Goal: Transaction & Acquisition: Obtain resource

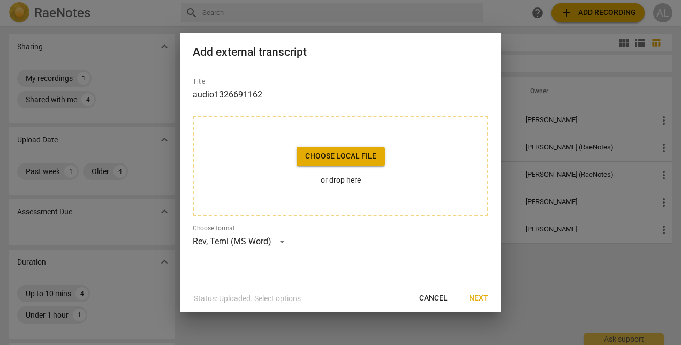
click at [422, 293] on span "Cancel" at bounding box center [433, 298] width 28 height 11
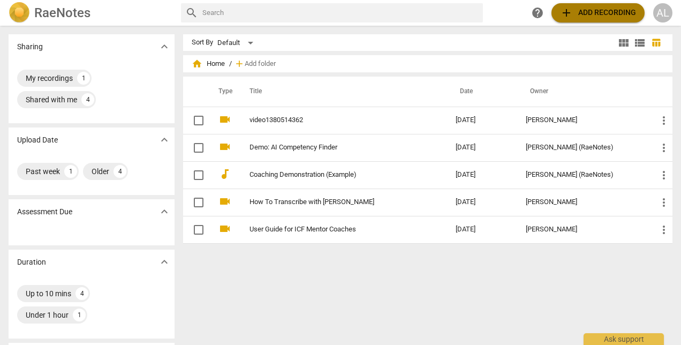
click at [604, 12] on span "add Add recording" at bounding box center [598, 12] width 76 height 13
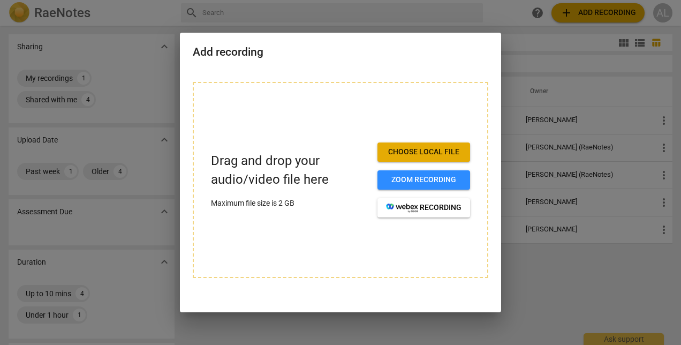
click at [428, 148] on span "Choose local file" at bounding box center [423, 152] width 75 height 11
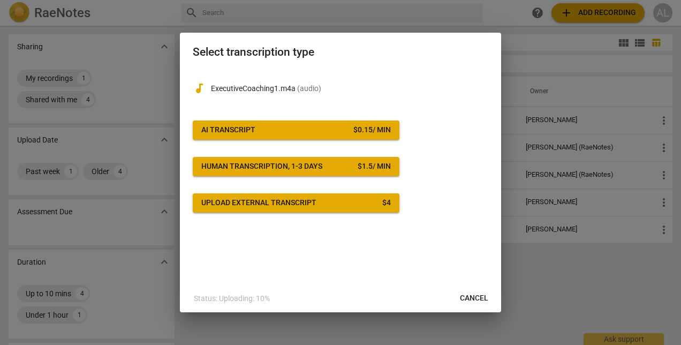
click at [318, 198] on span "Upload external transcript $ 4" at bounding box center [296, 203] width 190 height 11
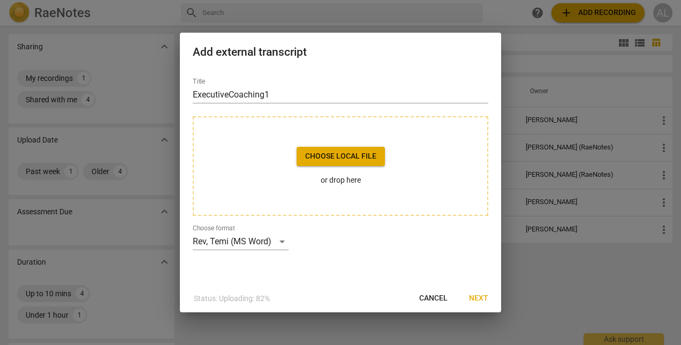
click at [479, 299] on span "Next" at bounding box center [478, 298] width 19 height 11
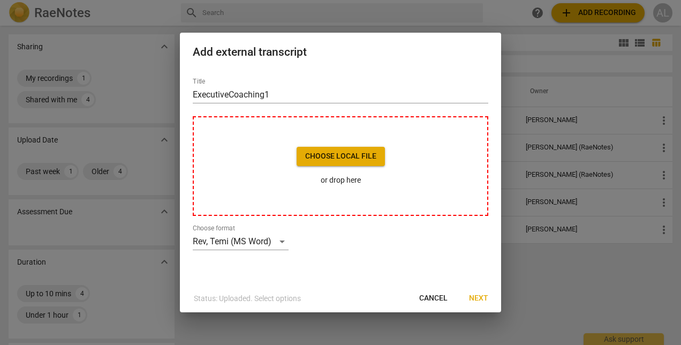
click at [344, 157] on span "Choose local file" at bounding box center [340, 156] width 71 height 11
click at [282, 240] on div "Rev, Temi (MS Word)" at bounding box center [241, 241] width 96 height 17
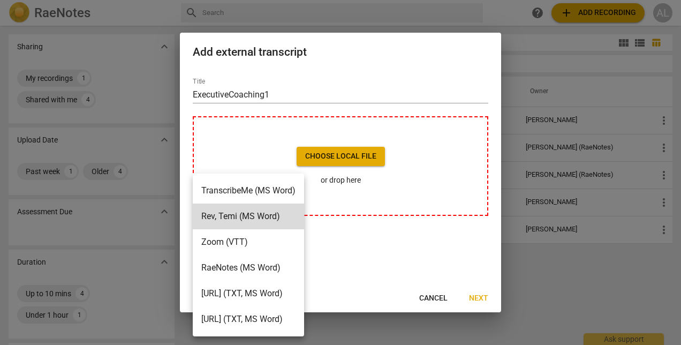
click at [360, 247] on div at bounding box center [340, 172] width 681 height 345
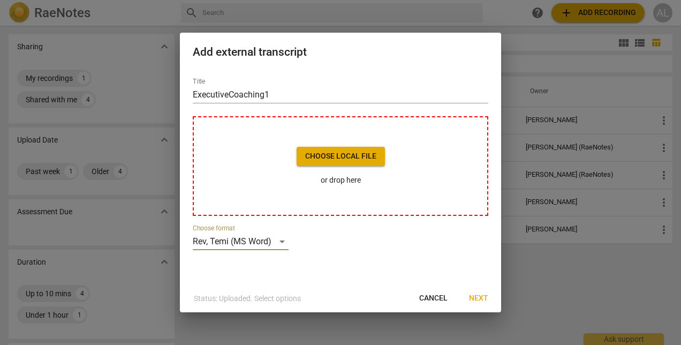
drag, startPoint x: 431, startPoint y: 295, endPoint x: 391, endPoint y: 25, distance: 273.8
click at [431, 295] on span "Cancel" at bounding box center [433, 298] width 28 height 11
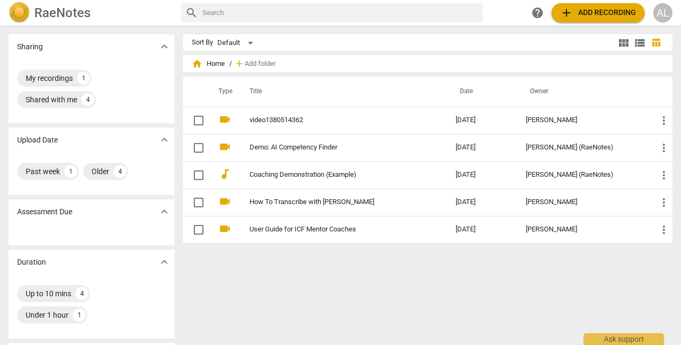
click at [581, 12] on span "add Add recording" at bounding box center [598, 12] width 76 height 13
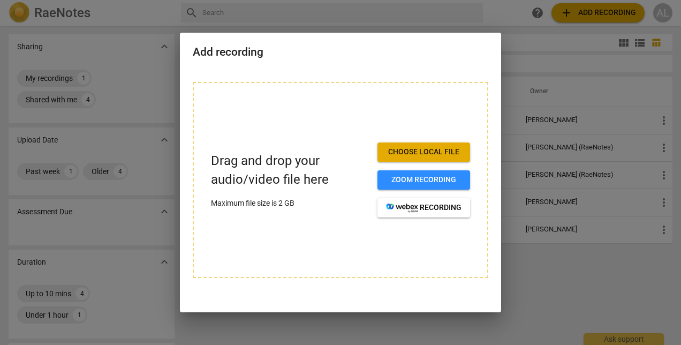
click at [421, 149] on span "Choose local file" at bounding box center [423, 152] width 75 height 11
click at [445, 69] on div "Add recording Drag and drop your audio/video file here Maximum file size is 2 G…" at bounding box center [340, 173] width 321 height 280
click at [543, 289] on div at bounding box center [340, 172] width 681 height 345
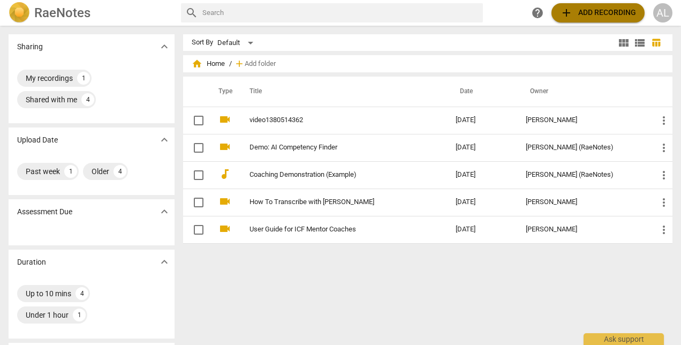
click at [598, 11] on span "add Add recording" at bounding box center [598, 12] width 76 height 13
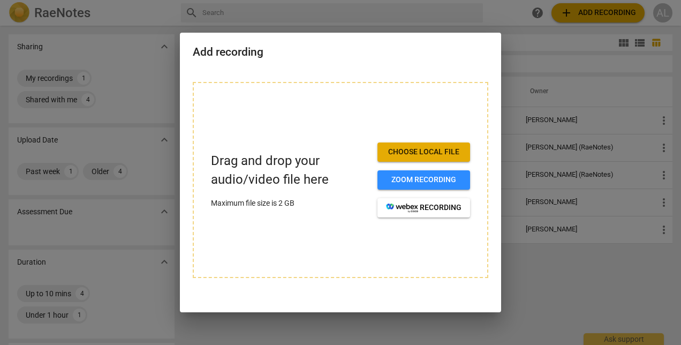
click at [416, 153] on span "Choose local file" at bounding box center [423, 152] width 75 height 11
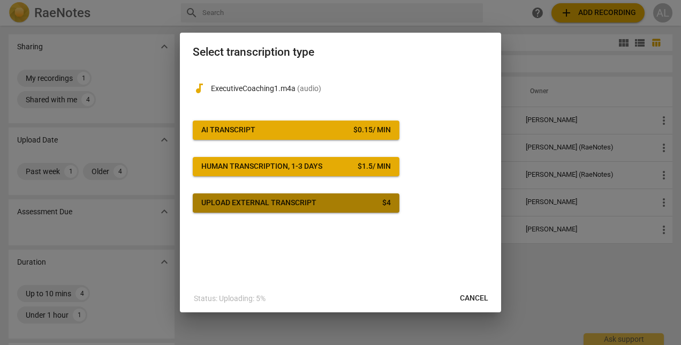
click at [306, 205] on div "Upload external transcript" at bounding box center [258, 203] width 115 height 11
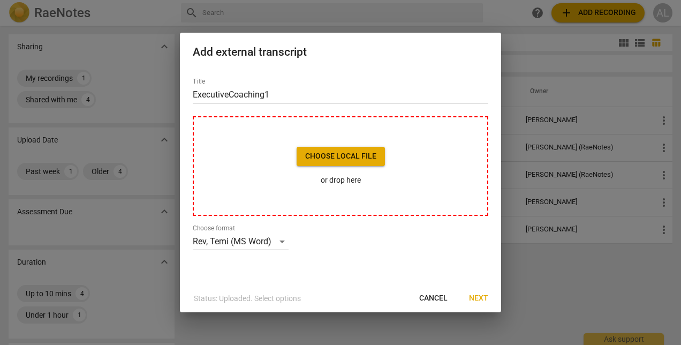
click at [354, 153] on span "Choose local file" at bounding box center [340, 156] width 71 height 11
click at [427, 299] on span "Cancel" at bounding box center [433, 298] width 28 height 11
click at [348, 149] on button "Choose local file" at bounding box center [341, 156] width 88 height 19
click at [352, 156] on span "Choose local file" at bounding box center [340, 156] width 71 height 11
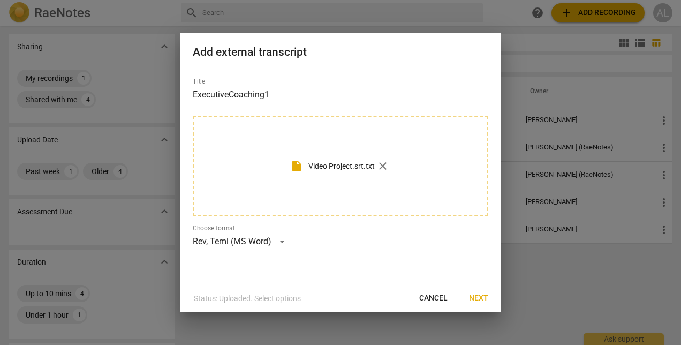
click at [476, 299] on span "Next" at bounding box center [478, 298] width 19 height 11
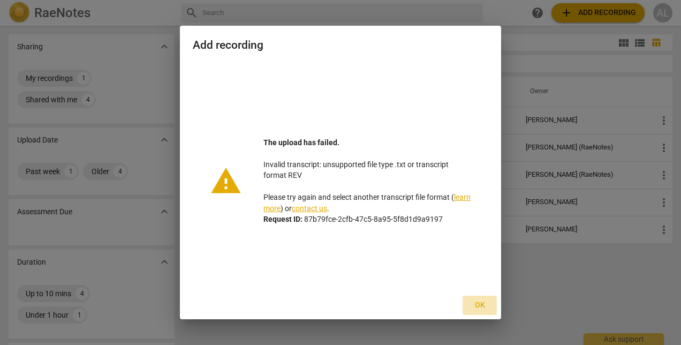
click at [479, 305] on span "Ok" at bounding box center [479, 305] width 17 height 11
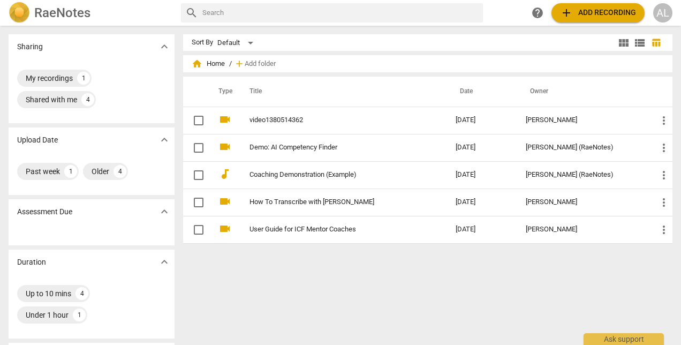
click at [589, 12] on span "add Add recording" at bounding box center [598, 12] width 76 height 13
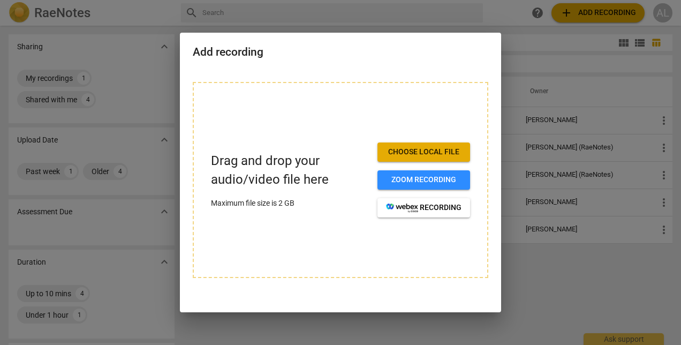
click at [419, 152] on span "Choose local file" at bounding box center [423, 152] width 75 height 11
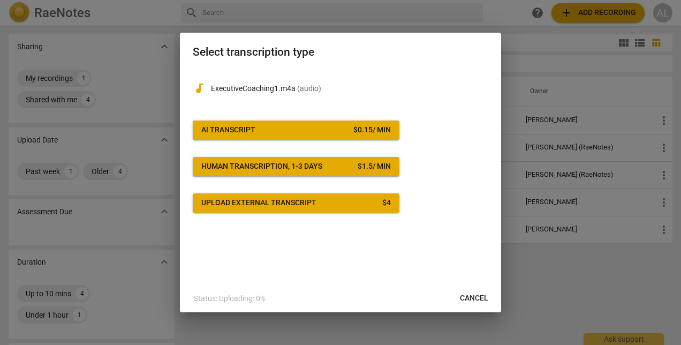
click at [313, 204] on div "Upload external transcript" at bounding box center [258, 203] width 115 height 11
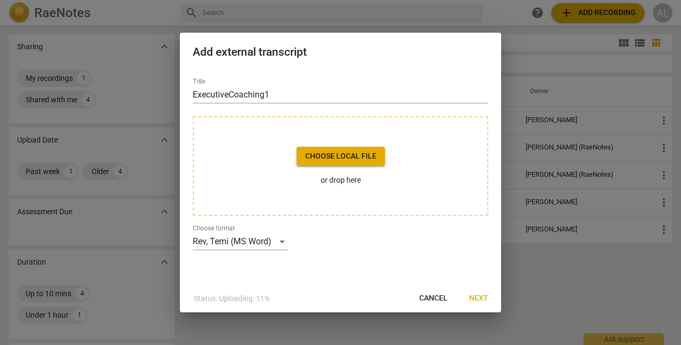
click at [350, 156] on span "Choose local file" at bounding box center [340, 156] width 71 height 11
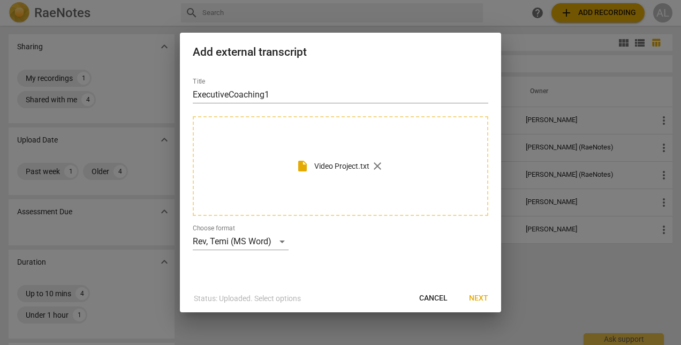
click at [469, 296] on span "Next" at bounding box center [478, 298] width 19 height 11
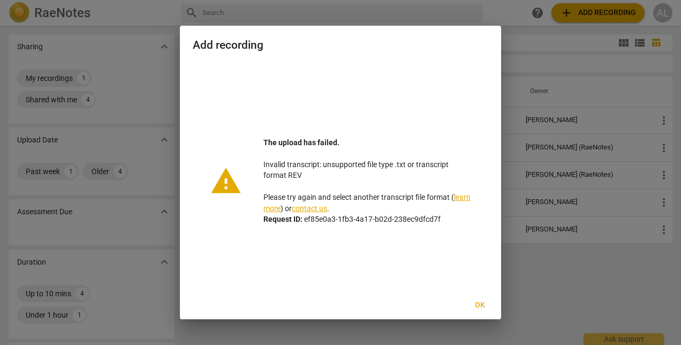
click at [480, 301] on span "Ok" at bounding box center [479, 305] width 17 height 11
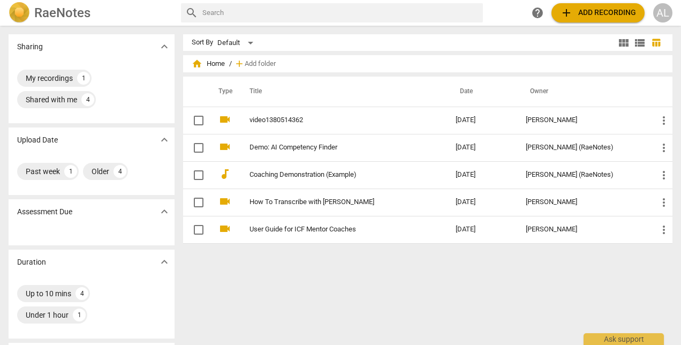
click at [498, 9] on div "search help add Add recording AL" at bounding box center [426, 12] width 491 height 19
click at [604, 17] on span "add Add recording" at bounding box center [598, 12] width 76 height 13
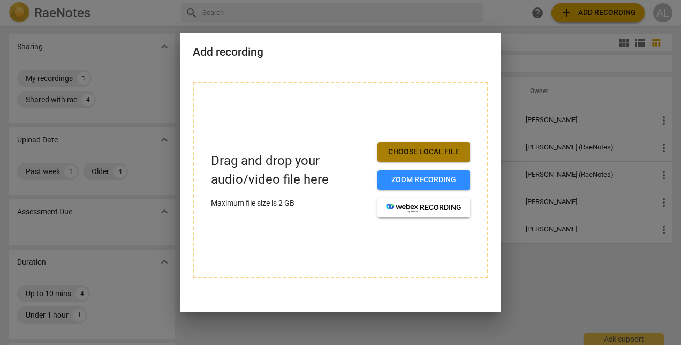
click at [414, 151] on span "Choose local file" at bounding box center [423, 152] width 75 height 11
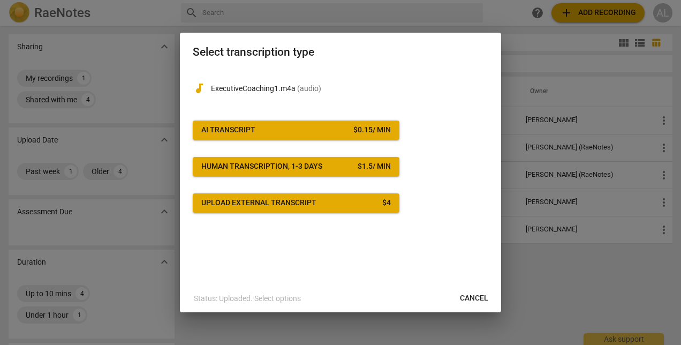
click at [448, 226] on div "audiotrack ExecutiveCoaching1.m4a ( audio ) AI Transcript $ 0.15 / min Human tr…" at bounding box center [340, 176] width 321 height 215
click at [328, 130] on span "AI Transcript $ 0.15 / min" at bounding box center [296, 130] width 190 height 11
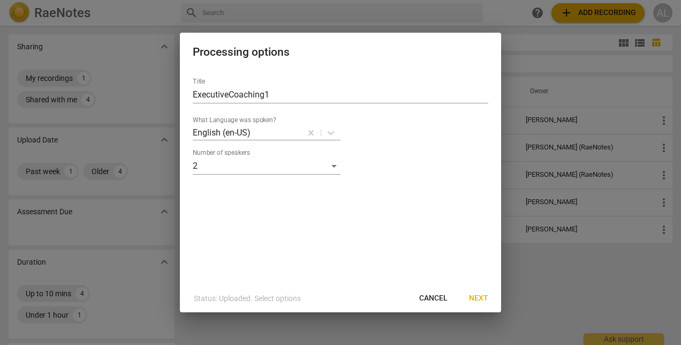
click at [482, 297] on span "Next" at bounding box center [478, 298] width 19 height 11
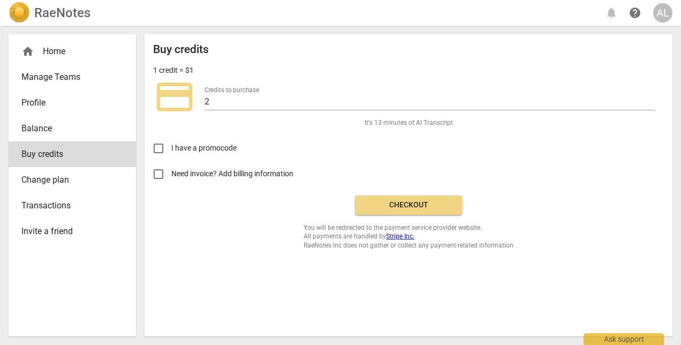
click at [418, 208] on span "Checkout" at bounding box center [408, 205] width 90 height 11
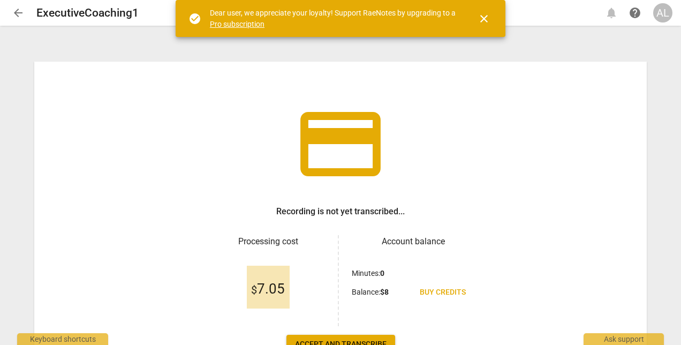
click at [485, 17] on span "close" at bounding box center [484, 18] width 13 height 13
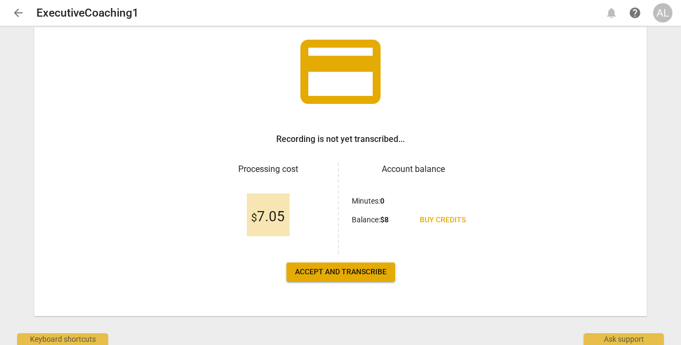
scroll to position [77, 0]
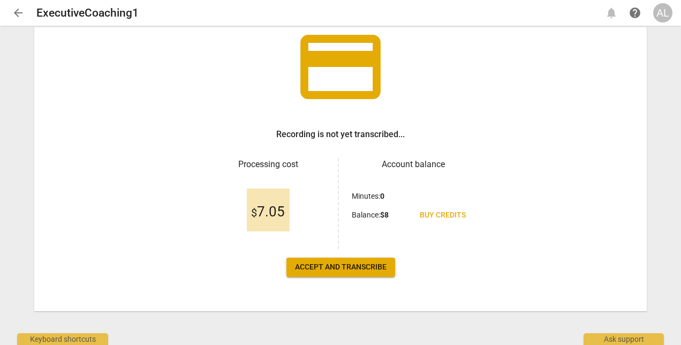
click at [363, 272] on button "Accept and transcribe" at bounding box center [340, 266] width 109 height 19
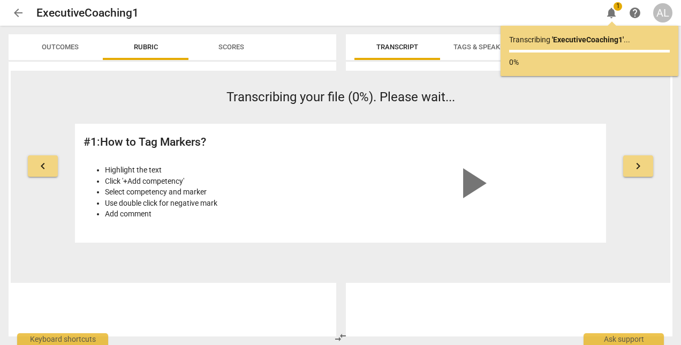
click at [642, 171] on span "keyboard_arrow_right" at bounding box center [638, 166] width 13 height 13
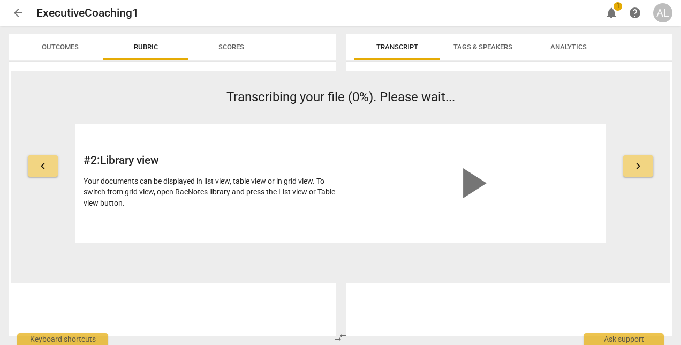
click at [631, 171] on button "keyboard_arrow_right" at bounding box center [638, 165] width 30 height 21
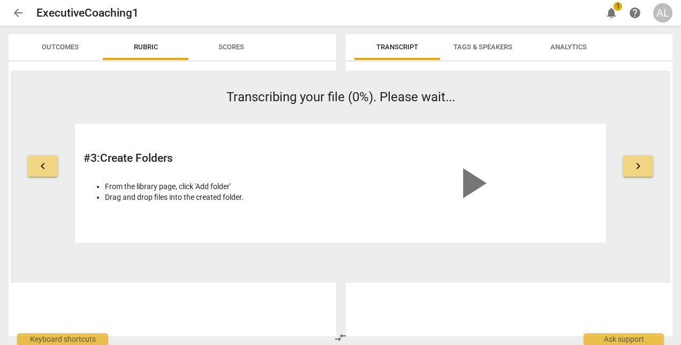
click at [631, 171] on button "keyboard_arrow_right" at bounding box center [638, 165] width 30 height 21
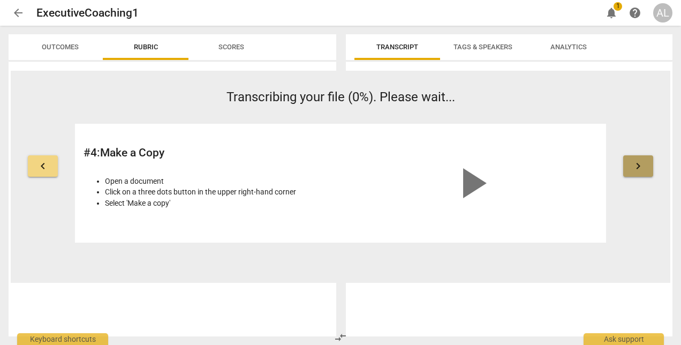
click at [631, 171] on button "keyboard_arrow_right" at bounding box center [638, 165] width 30 height 21
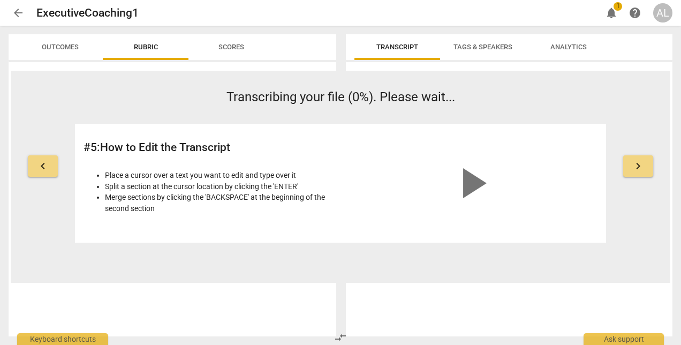
click at [631, 171] on button "keyboard_arrow_right" at bounding box center [638, 165] width 30 height 21
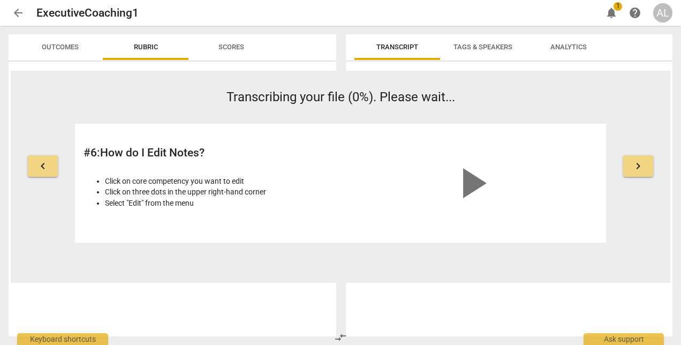
click at [631, 171] on button "keyboard_arrow_right" at bounding box center [638, 165] width 30 height 21
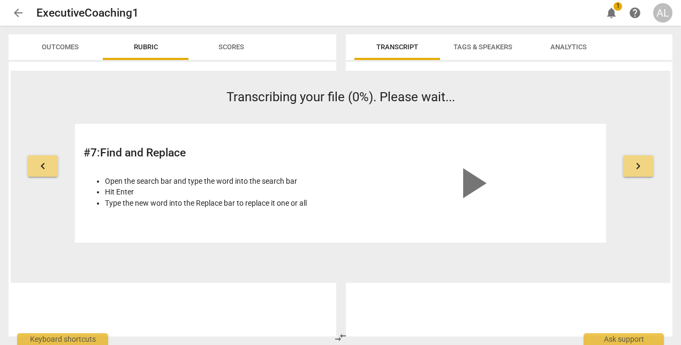
click at [631, 171] on button "keyboard_arrow_right" at bounding box center [638, 165] width 30 height 21
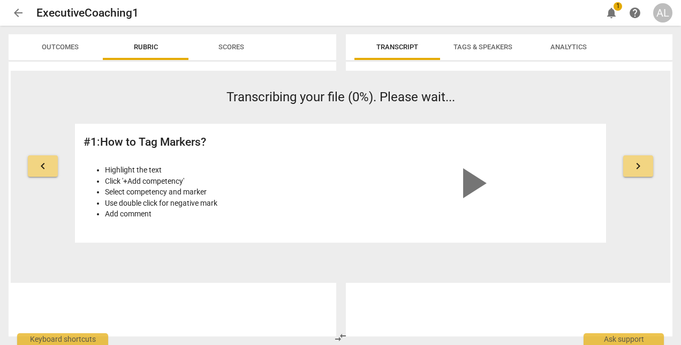
click at [631, 171] on button "keyboard_arrow_right" at bounding box center [638, 165] width 30 height 21
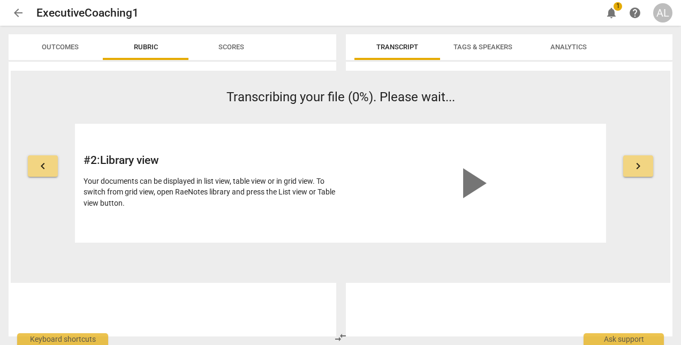
click at [631, 171] on button "keyboard_arrow_right" at bounding box center [638, 165] width 30 height 21
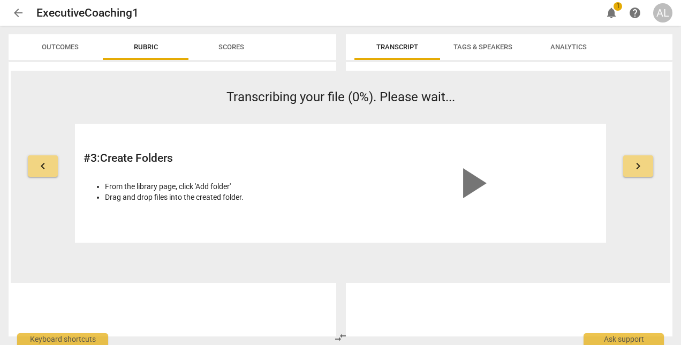
click at [631, 171] on button "keyboard_arrow_right" at bounding box center [638, 165] width 30 height 21
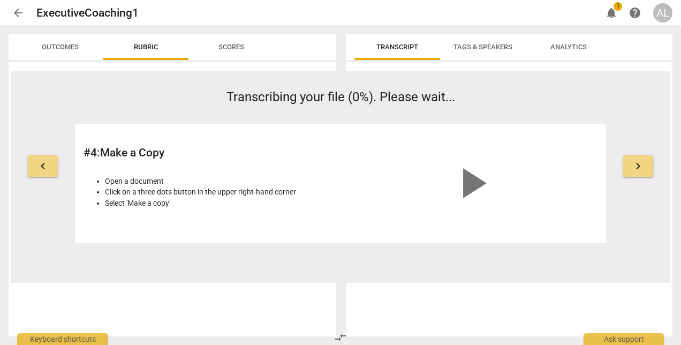
click at [631, 171] on button "keyboard_arrow_right" at bounding box center [638, 165] width 30 height 21
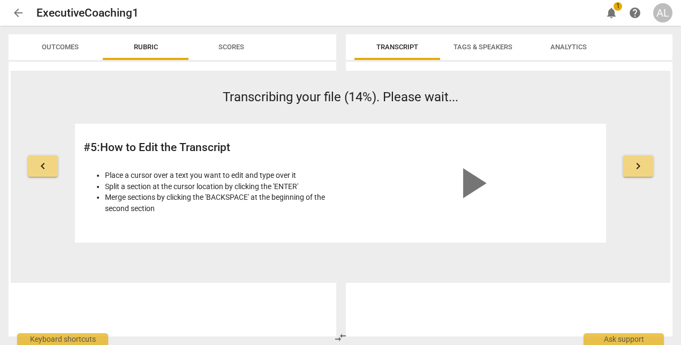
click at [602, 305] on div at bounding box center [509, 201] width 327 height 270
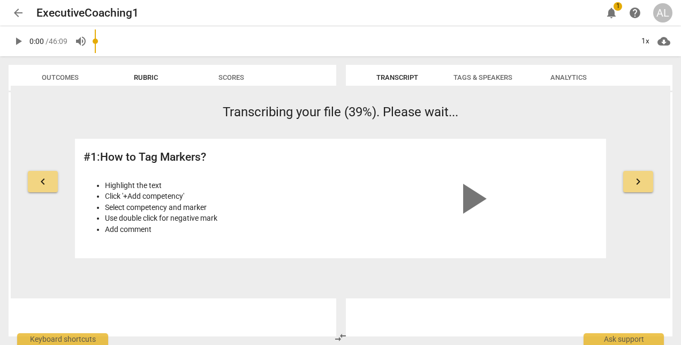
click at [494, 20] on div "arrow_back ExecutiveCoaching1 edit notifications 1 help AL" at bounding box center [341, 12] width 664 height 19
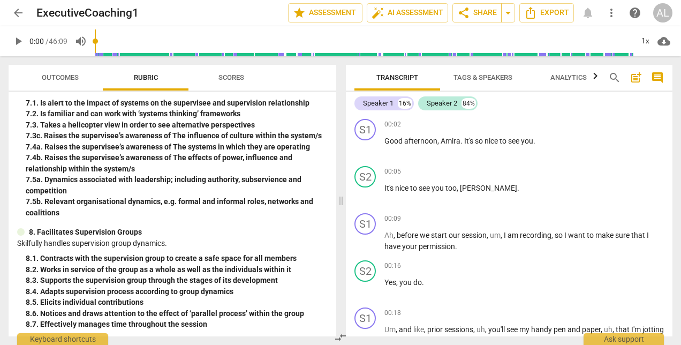
scroll to position [1131, 0]
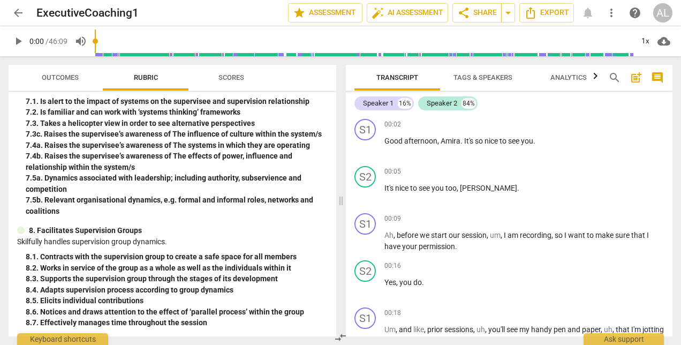
click at [231, 80] on span "Scores" at bounding box center [231, 77] width 26 height 8
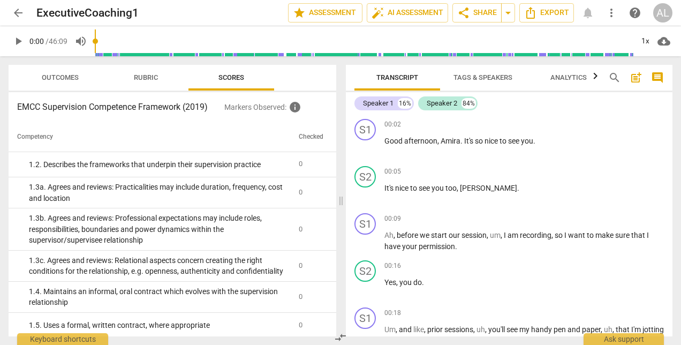
scroll to position [0, 0]
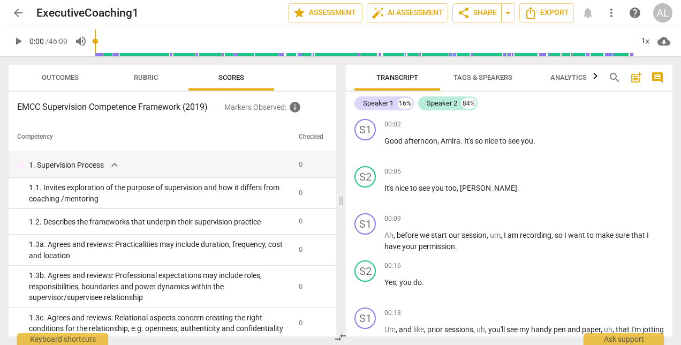
click at [71, 65] on button "Outcomes" at bounding box center [60, 78] width 86 height 26
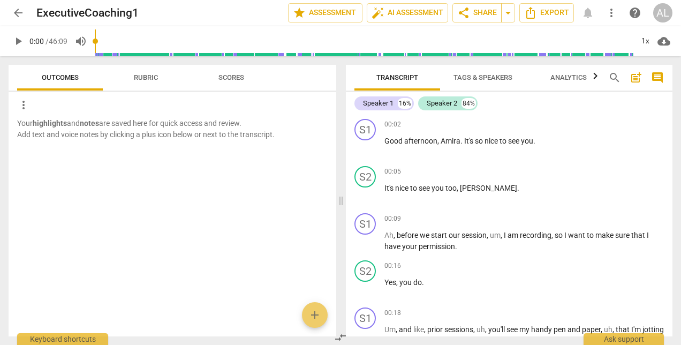
click at [143, 77] on span "Rubric" at bounding box center [146, 77] width 24 height 8
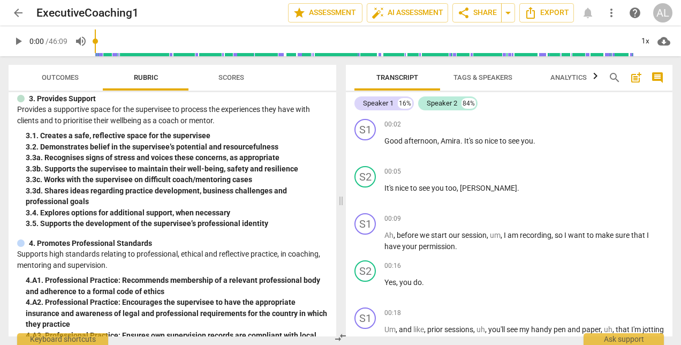
scroll to position [428, 0]
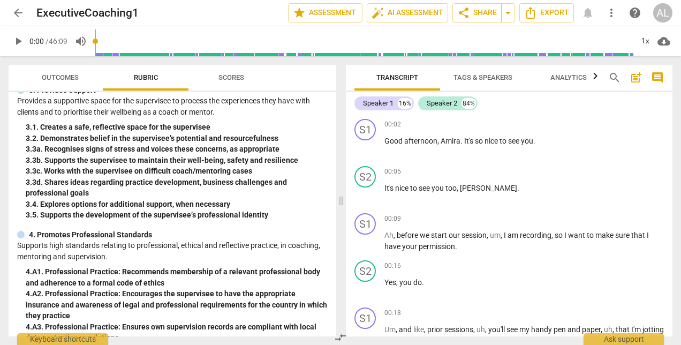
click at [487, 84] on span "Tags & Speakers" at bounding box center [483, 78] width 85 height 14
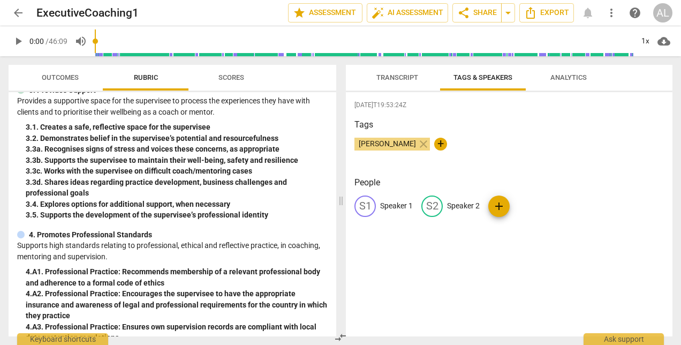
click at [582, 77] on span "Analytics" at bounding box center [568, 77] width 36 height 8
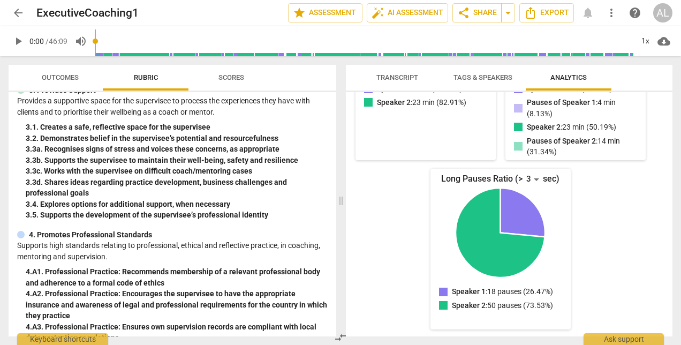
scroll to position [0, 0]
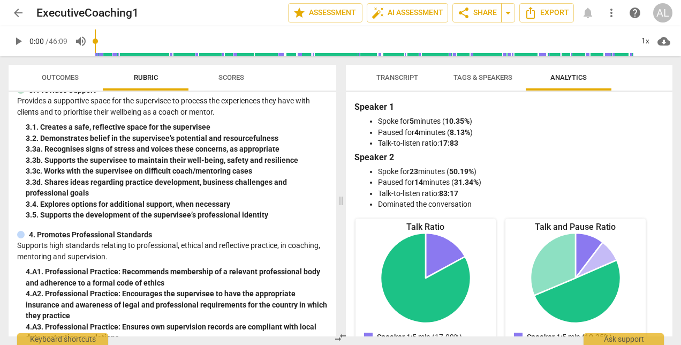
click at [501, 82] on span "Tags & Speakers" at bounding box center [483, 78] width 85 height 14
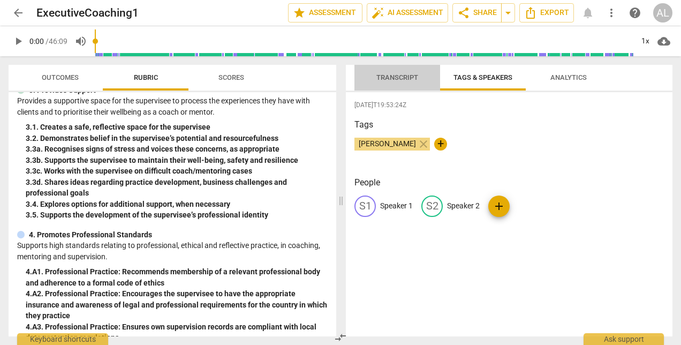
click at [404, 79] on span "Transcript" at bounding box center [397, 77] width 42 height 8
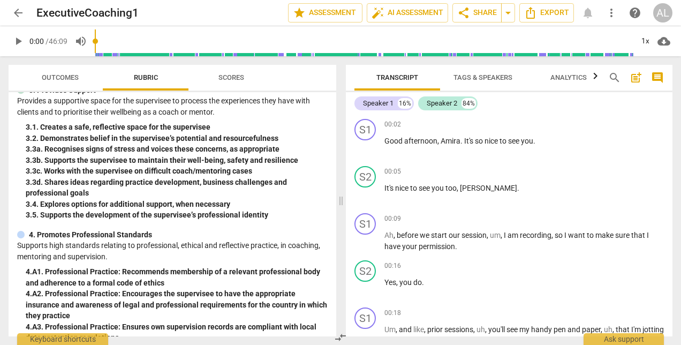
click at [228, 78] on span "Scores" at bounding box center [231, 77] width 26 height 8
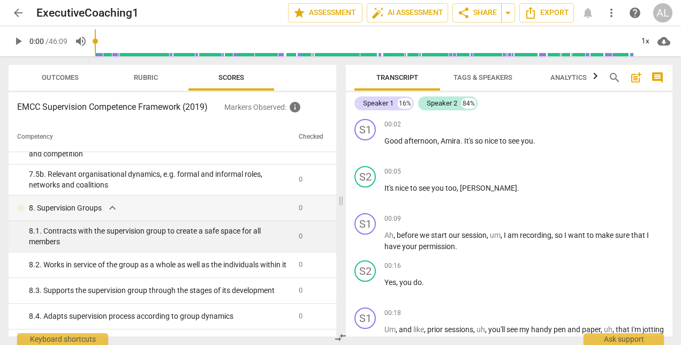
scroll to position [1891, 0]
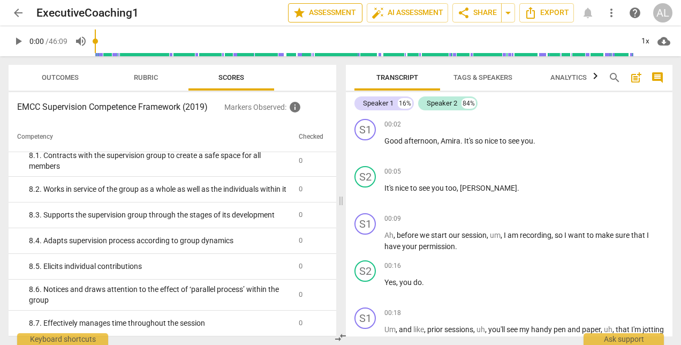
click at [323, 13] on span "star Assessment" at bounding box center [325, 12] width 65 height 13
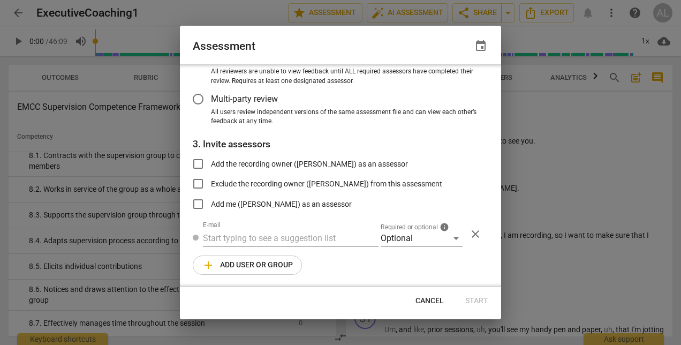
scroll to position [0, 0]
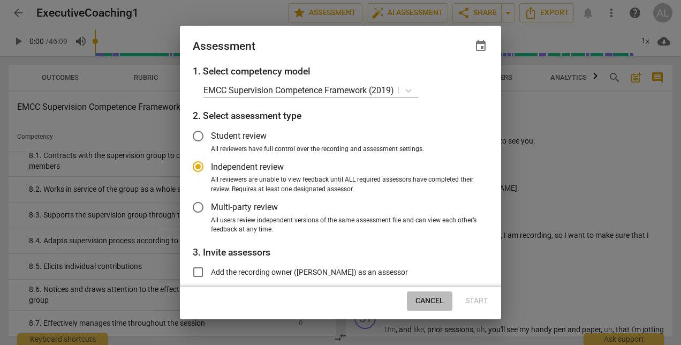
click at [427, 301] on span "Cancel" at bounding box center [429, 300] width 28 height 11
radio input "false"
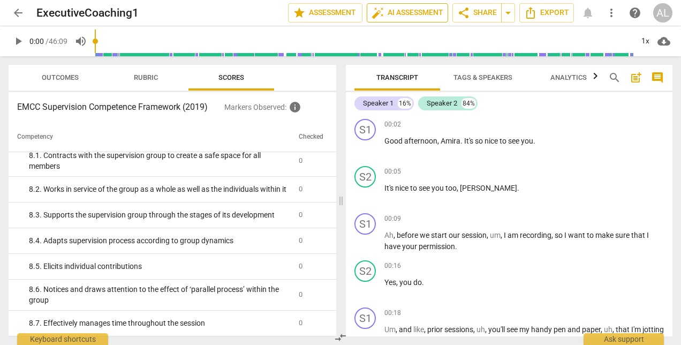
click at [430, 11] on span "auto_fix_high AI Assessment" at bounding box center [408, 12] width 72 height 13
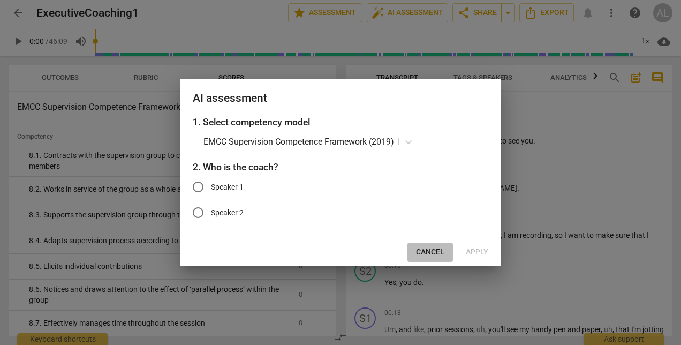
drag, startPoint x: 430, startPoint y: 250, endPoint x: 544, endPoint y: 201, distance: 123.5
click at [430, 251] on span "Cancel" at bounding box center [430, 252] width 28 height 11
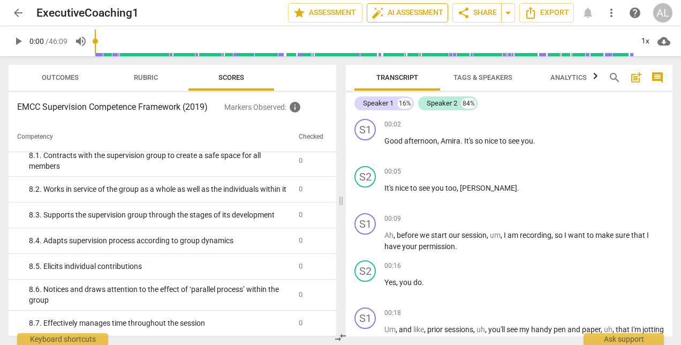
click at [429, 9] on span "auto_fix_high AI Assessment" at bounding box center [408, 12] width 72 height 13
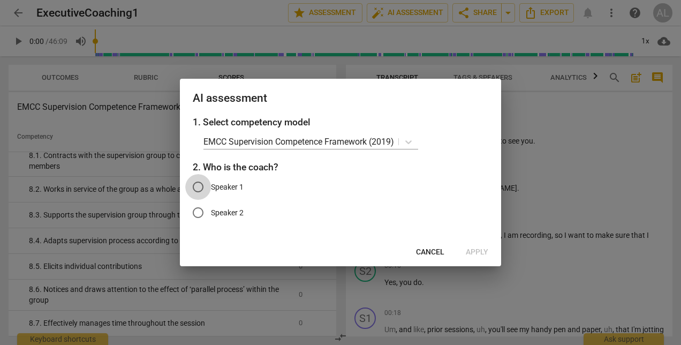
click at [200, 187] on input "Speaker 1" at bounding box center [198, 187] width 26 height 26
radio input "true"
click at [482, 253] on span "Apply" at bounding box center [477, 252] width 22 height 11
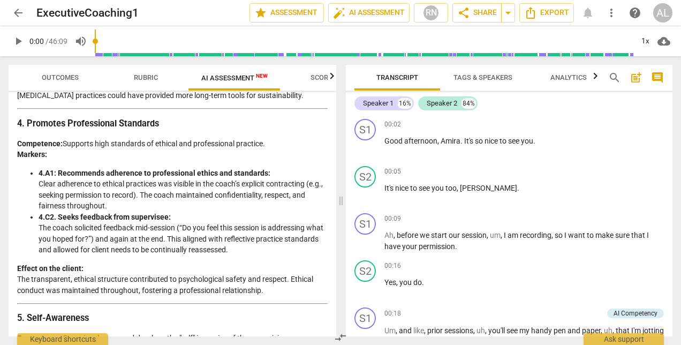
scroll to position [2010, 0]
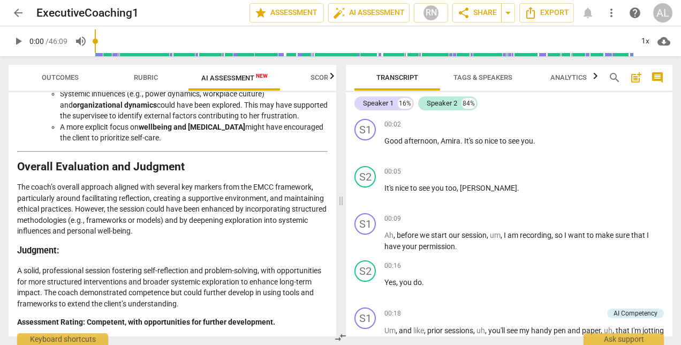
click at [323, 73] on span "Scores" at bounding box center [323, 77] width 26 height 8
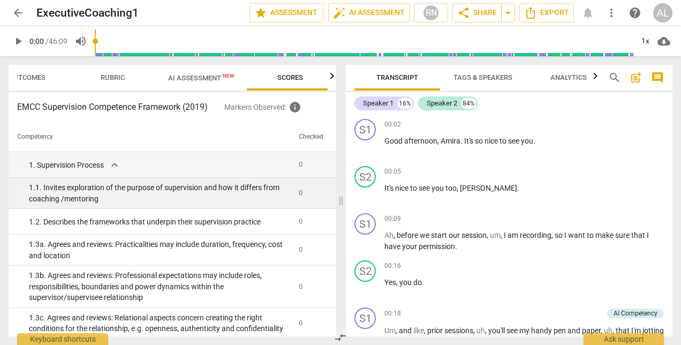
scroll to position [0, 38]
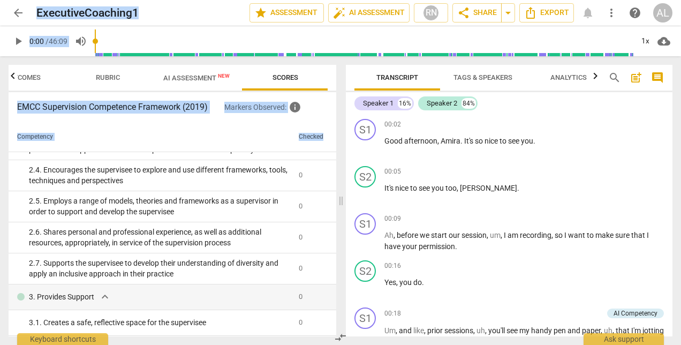
drag, startPoint x: 329, startPoint y: 134, endPoint x: 328, endPoint y: 362, distance: 228.6
click at [328, 0] on html "arrow_back ExecutiveCoaching1 edit star Assessment auto_fix_high AI Assessment …" at bounding box center [340, 0] width 681 height 0
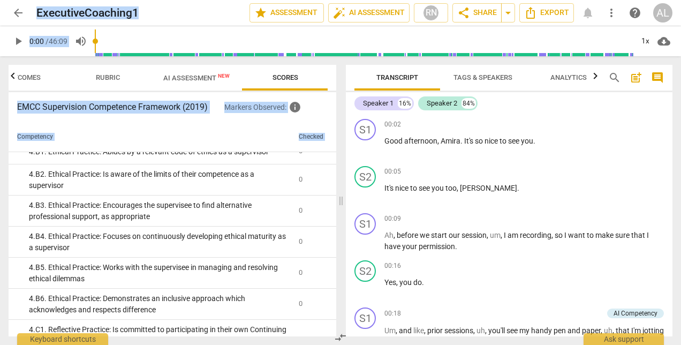
scroll to position [1233, 0]
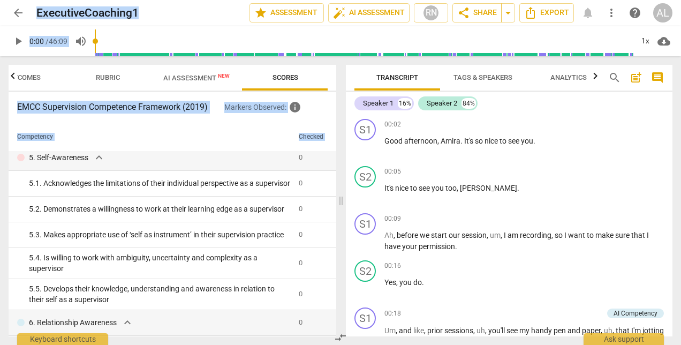
drag, startPoint x: 332, startPoint y: 182, endPoint x: 323, endPoint y: 372, distance: 190.3
click at [323, 0] on html "arrow_back ExecutiveCoaching1 edit star Assessment auto_fix_high AI Assessment …" at bounding box center [340, 0] width 681 height 0
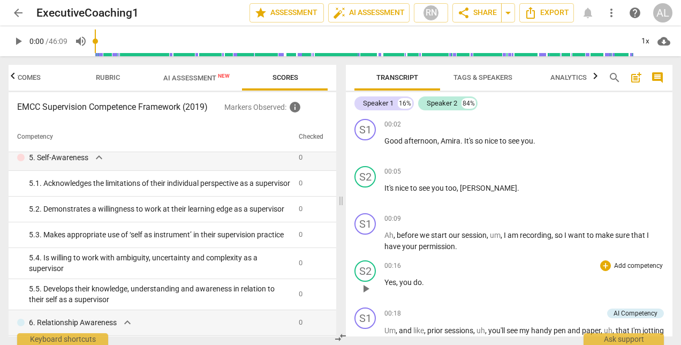
drag, startPoint x: 323, startPoint y: 372, endPoint x: 491, endPoint y: 280, distance: 191.7
click at [491, 280] on p "Yes , you do ." at bounding box center [523, 282] width 279 height 11
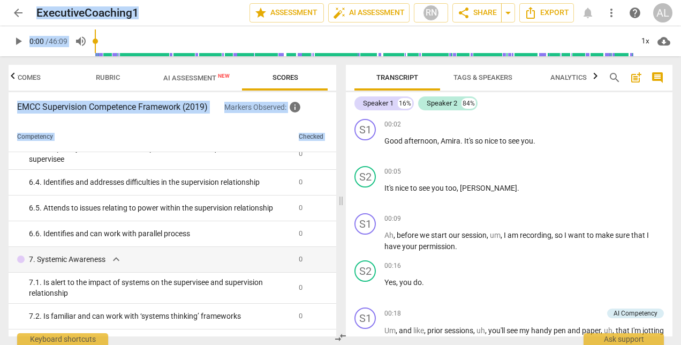
scroll to position [1884, 0]
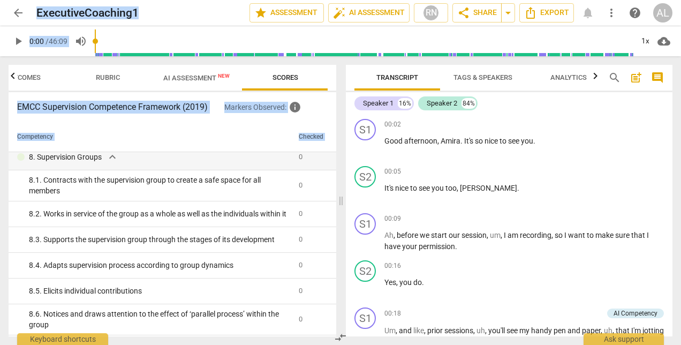
drag, startPoint x: 330, startPoint y: 286, endPoint x: 324, endPoint y: 360, distance: 73.5
click at [324, 0] on html "arrow_back ExecutiveCoaching1 edit star Assessment auto_fix_high AI Assessment …" at bounding box center [340, 0] width 681 height 0
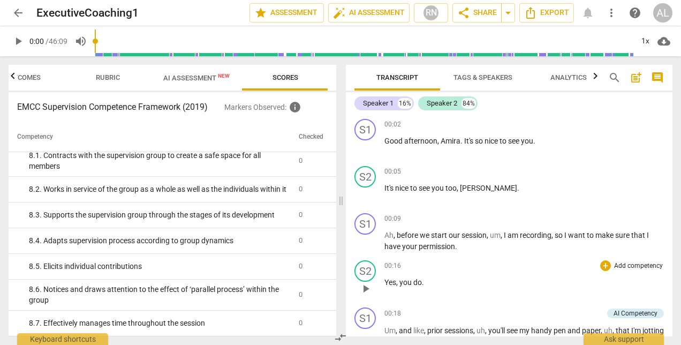
click at [518, 289] on div "00:16 + Add competency keyboard_arrow_right Yes , you do ." at bounding box center [523, 279] width 279 height 39
click at [208, 81] on span "AI Assessment New" at bounding box center [196, 78] width 66 height 8
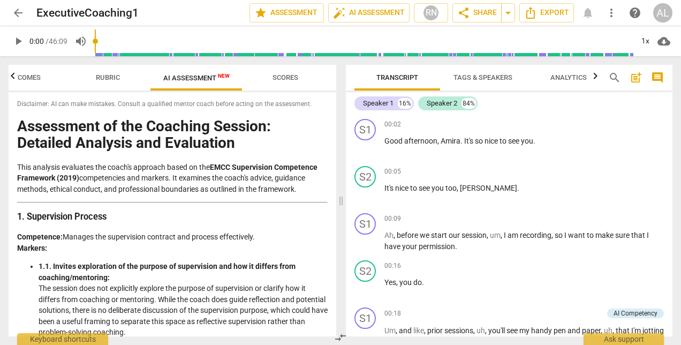
scroll to position [0, 0]
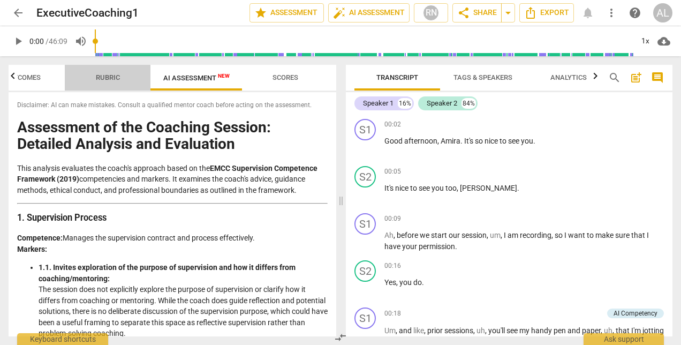
click at [110, 75] on span "Rubric" at bounding box center [108, 77] width 24 height 8
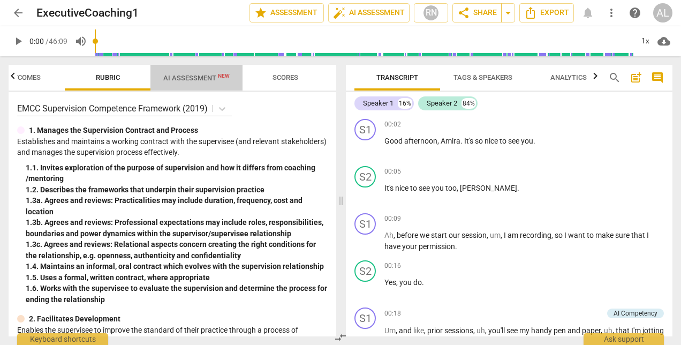
click at [194, 75] on span "AI Assessment New" at bounding box center [196, 78] width 66 height 8
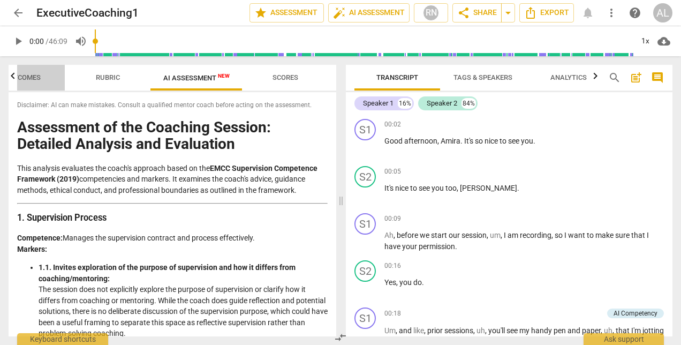
click at [27, 75] on span "Outcomes" at bounding box center [22, 77] width 37 height 8
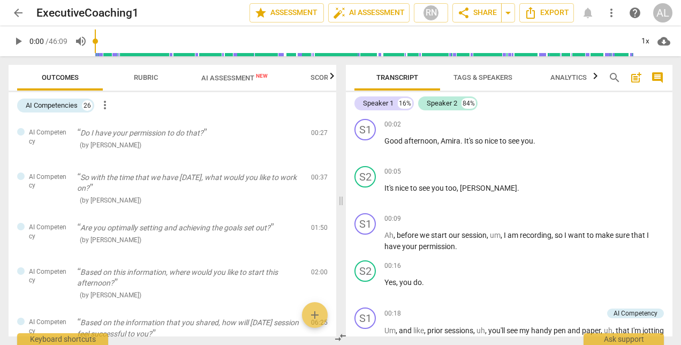
click at [239, 74] on span "AI Assessment New" at bounding box center [234, 78] width 66 height 8
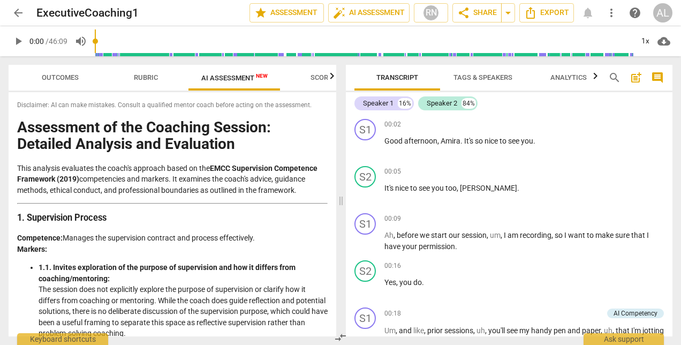
click at [590, 76] on span "Analytics" at bounding box center [568, 78] width 62 height 14
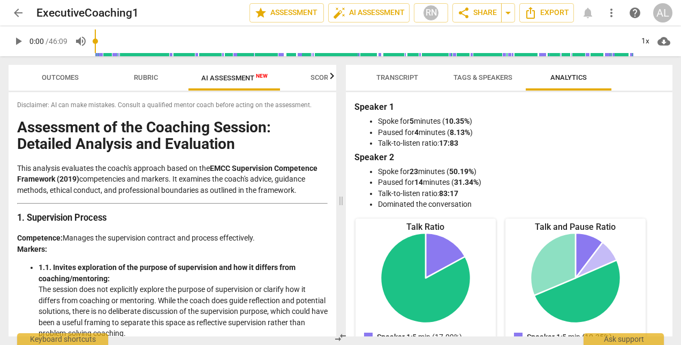
click at [485, 72] on span "Tags & Speakers" at bounding box center [483, 78] width 85 height 14
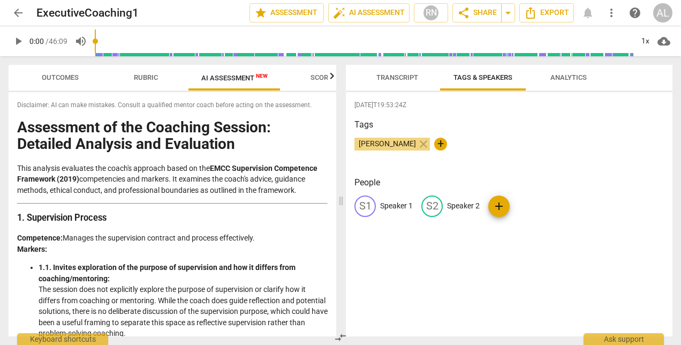
click at [385, 75] on span "Transcript" at bounding box center [397, 77] width 42 height 8
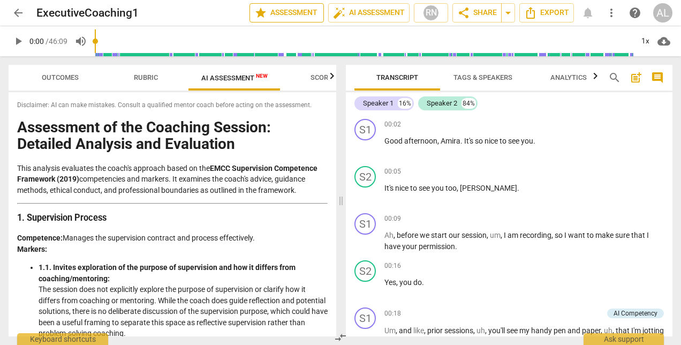
click at [305, 15] on span "star Assessment" at bounding box center [286, 12] width 65 height 13
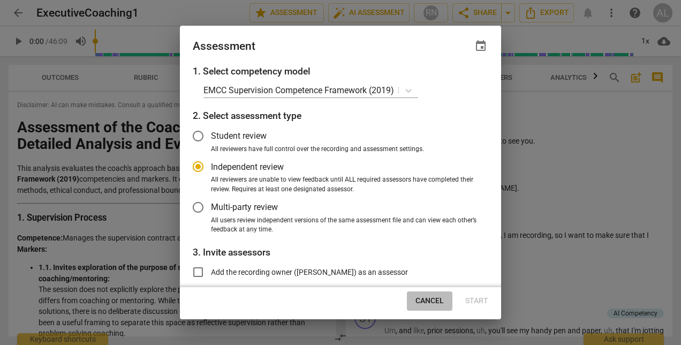
click at [437, 307] on button "Cancel" at bounding box center [430, 300] width 46 height 19
radio input "false"
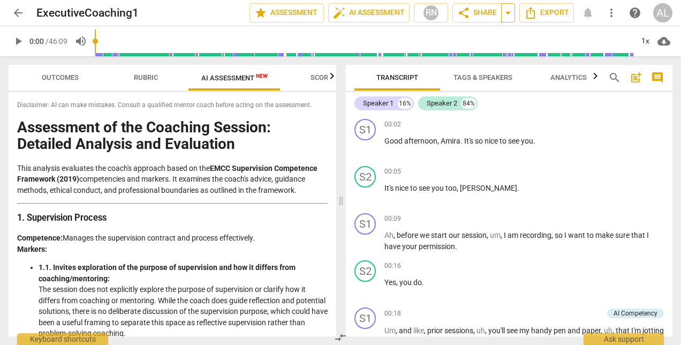
click at [511, 17] on span "arrow_drop_down" at bounding box center [508, 12] width 13 height 13
click at [555, 17] on span "Export" at bounding box center [546, 12] width 45 height 13
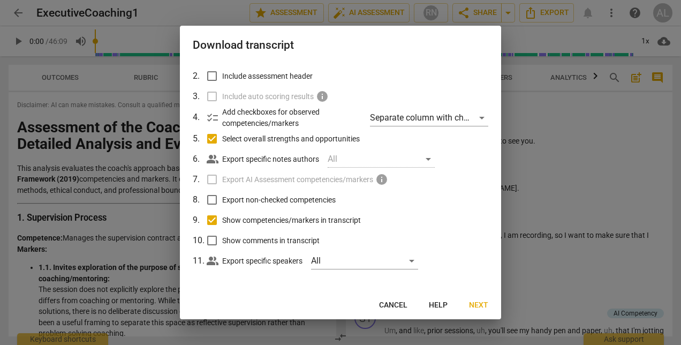
scroll to position [61, 0]
click at [478, 303] on span "Next" at bounding box center [478, 305] width 19 height 11
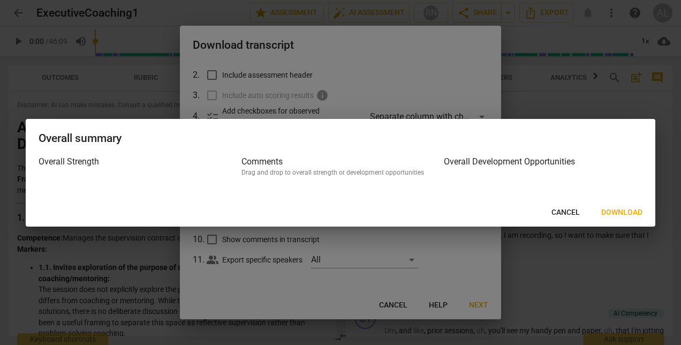
click at [563, 216] on span "Cancel" at bounding box center [565, 212] width 28 height 11
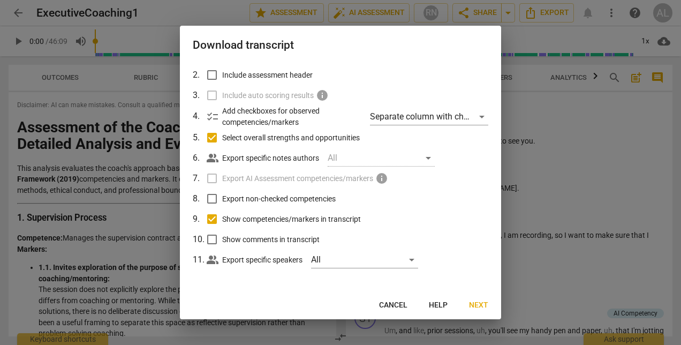
scroll to position [0, 0]
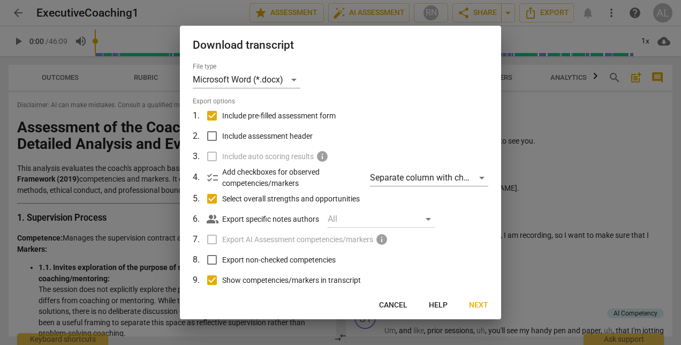
click at [528, 172] on div at bounding box center [340, 172] width 681 height 345
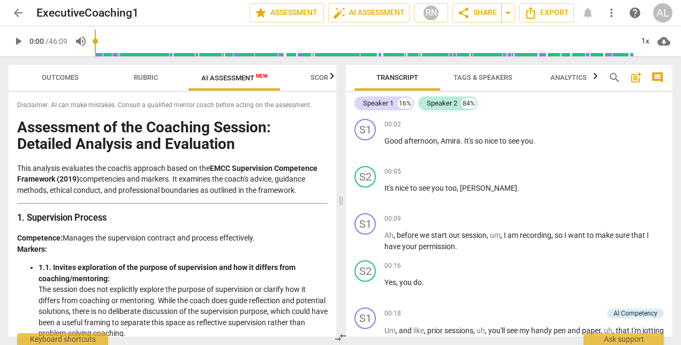
click at [592, 77] on icon "button" at bounding box center [595, 76] width 13 height 13
click at [350, 77] on icon "button" at bounding box center [350, 76] width 13 height 13
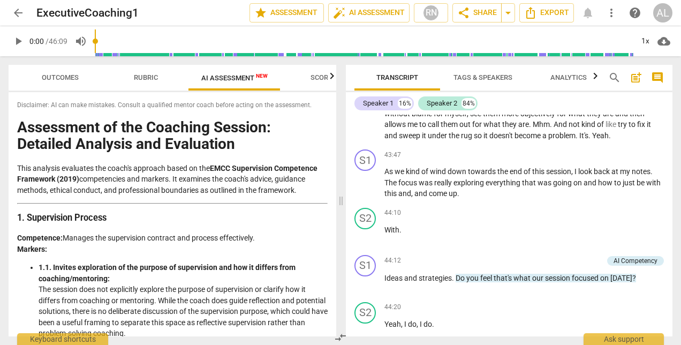
scroll to position [5747, 0]
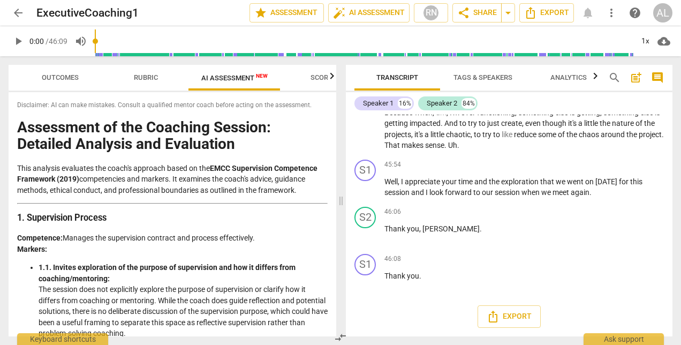
drag, startPoint x: 442, startPoint y: 284, endPoint x: 556, endPoint y: 315, distance: 118.7
click at [391, 242] on div "S1 play_arrow pause 00:02 + Add competency keyboard_arrow_right Good afternoon …" at bounding box center [509, 226] width 327 height 222
click at [512, 316] on span "Export" at bounding box center [509, 316] width 45 height 13
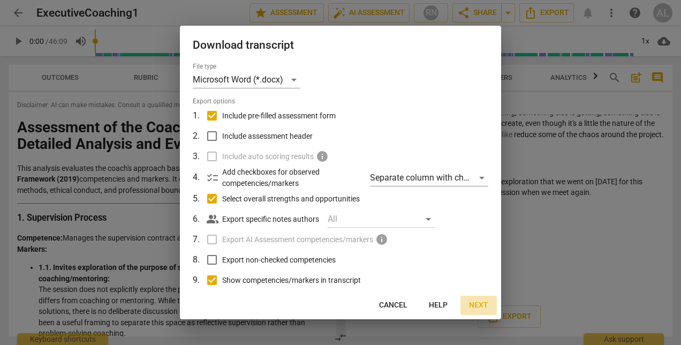
click at [480, 303] on span "Next" at bounding box center [478, 305] width 19 height 11
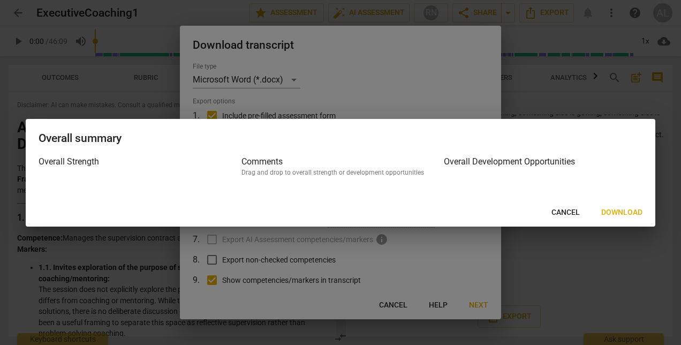
click at [621, 210] on span "Download" at bounding box center [621, 212] width 41 height 11
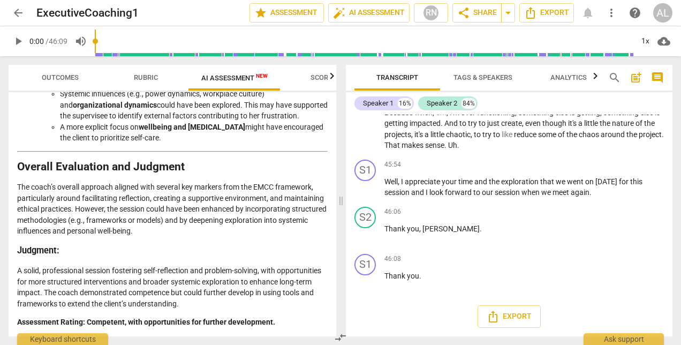
scroll to position [2010, 0]
